Goal: Ask a question

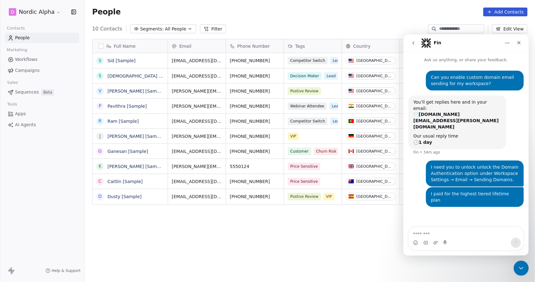
scroll to position [243, 446]
click at [57, 14] on html "D Nordic Alpha Contacts People Marketing Workflows Campaigns Sales Sequences Be…" at bounding box center [267, 141] width 535 height 282
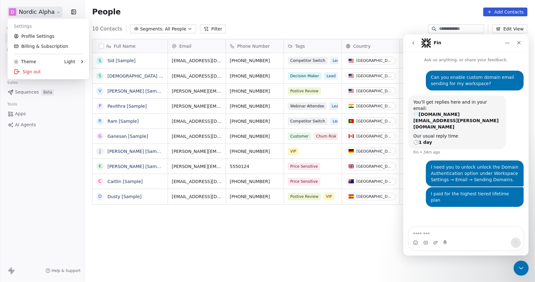
click at [17, 167] on html "D Nordic Alpha Contacts People Marketing Workflows Campaigns Sales Sequences Be…" at bounding box center [267, 141] width 535 height 282
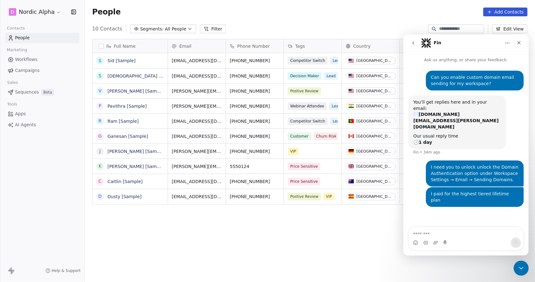
click at [387, 24] on div "People Add Contacts" at bounding box center [310, 12] width 451 height 24
click at [362, 20] on div "People Add Contacts" at bounding box center [310, 12] width 451 height 24
click at [245, 22] on div "People Add Contacts" at bounding box center [310, 12] width 451 height 24
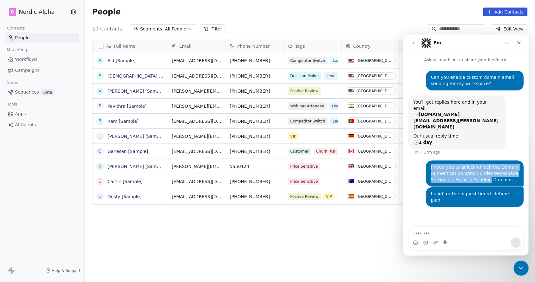
drag, startPoint x: 431, startPoint y: 149, endPoint x: 485, endPoint y: 159, distance: 54.9
click at [485, 164] on div "I need you to unlock unlock the Domain Authentication option under Workspace Se…" at bounding box center [475, 173] width 88 height 18
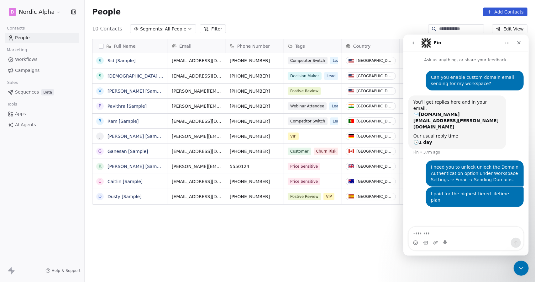
click at [504, 164] on div "I need you to unlock unlock the Domain Authentication option under Workspace Se…" at bounding box center [475, 173] width 88 height 18
drag, startPoint x: 506, startPoint y: 161, endPoint x: 431, endPoint y: 160, distance: 74.3
click at [431, 164] on div "I need you to unlock unlock the Domain Authentication option under Workspace Se…" at bounding box center [475, 173] width 88 height 18
click at [440, 164] on div "I need you to unlock unlock the Domain Authentication option under Workspace Se…" at bounding box center [475, 173] width 88 height 18
click at [270, 234] on div "Full Name S [PERSON_NAME] [Sample] S [PERSON_NAME] [Sample] V [PERSON_NAME] [Sa…" at bounding box center [310, 158] width 451 height 248
